Goal: Task Accomplishment & Management: Manage account settings

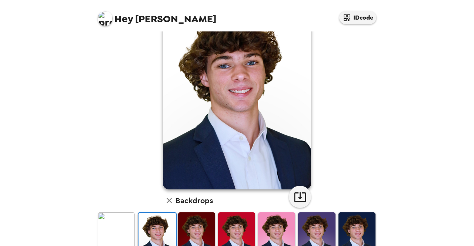
scroll to position [74, 0]
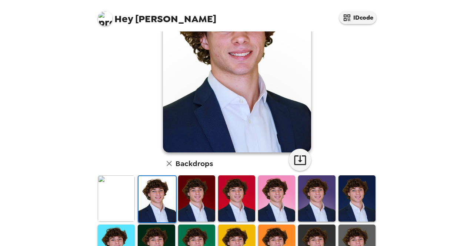
click at [120, 200] on img at bounding box center [116, 199] width 37 height 46
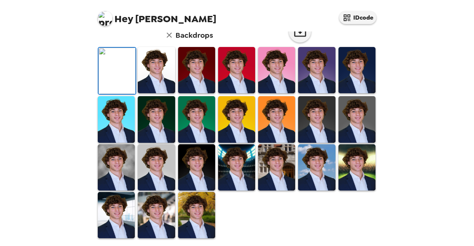
scroll to position [37, 0]
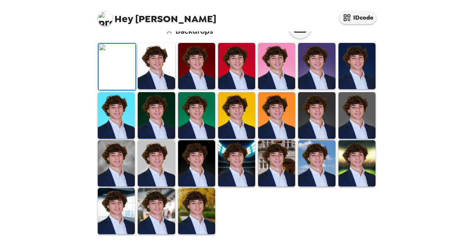
click at [162, 89] on img at bounding box center [156, 66] width 37 height 46
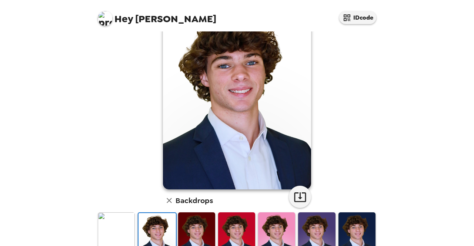
click at [130, 228] on img at bounding box center [116, 236] width 37 height 46
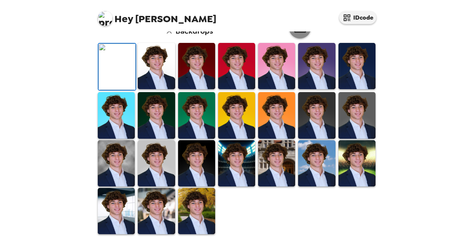
click at [294, 33] on icon "button" at bounding box center [300, 28] width 12 height 10
click at [360, 119] on img at bounding box center [357, 115] width 37 height 46
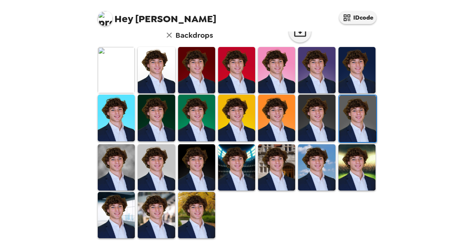
click at [228, 166] on img at bounding box center [236, 168] width 37 height 46
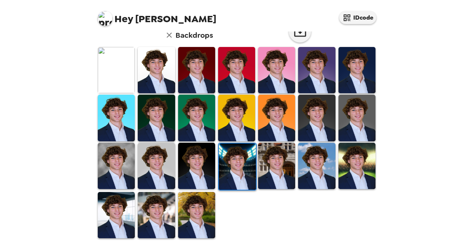
click at [164, 211] on img at bounding box center [156, 215] width 37 height 46
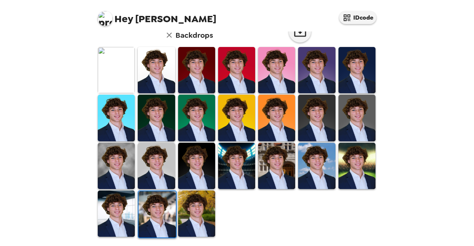
click at [123, 154] on img at bounding box center [116, 166] width 37 height 46
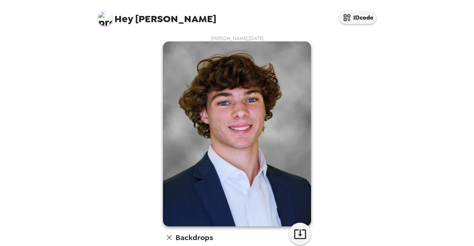
scroll to position [111, 0]
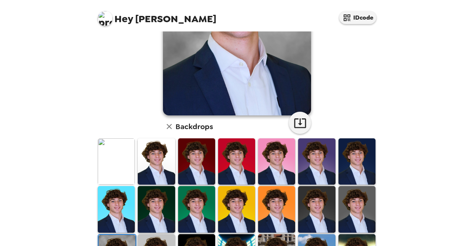
click at [118, 168] on img at bounding box center [116, 162] width 37 height 46
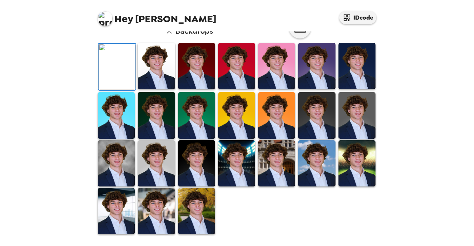
scroll to position [203, 0]
click at [155, 156] on img at bounding box center [156, 163] width 37 height 46
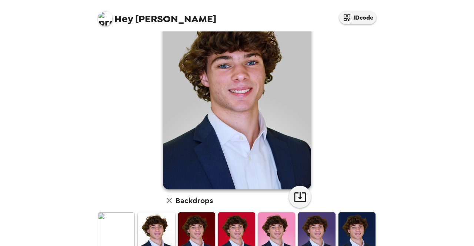
scroll to position [111, 0]
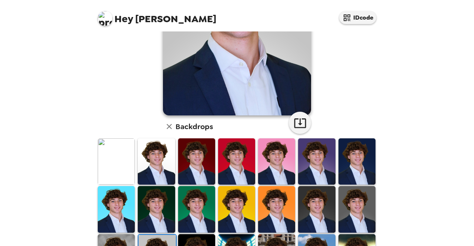
click at [314, 202] on img at bounding box center [316, 209] width 37 height 46
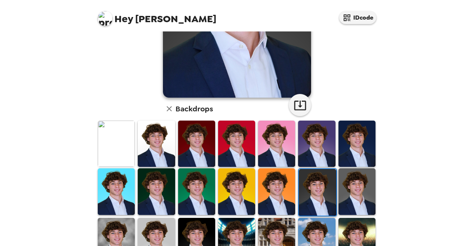
scroll to position [185, 0]
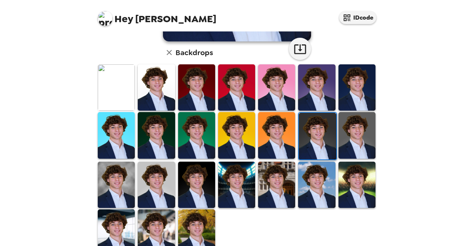
click at [360, 141] on img at bounding box center [357, 135] width 37 height 46
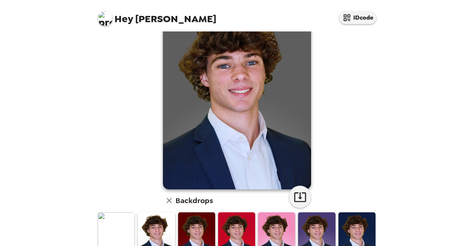
scroll to position [0, 0]
